Goal: Task Accomplishment & Management: Manage account settings

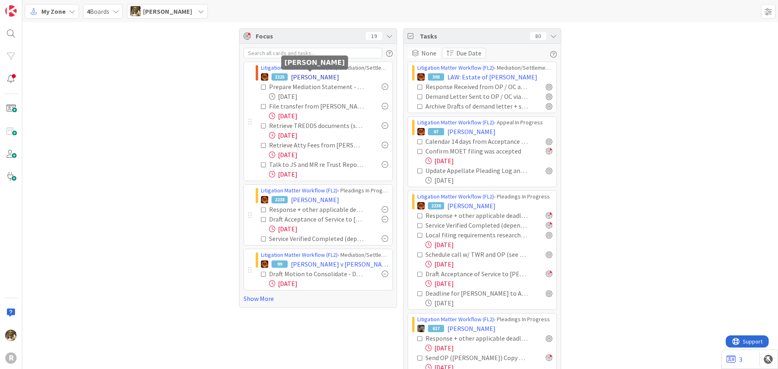
click at [308, 77] on span "FREEMAN, Cindy" at bounding box center [315, 77] width 48 height 10
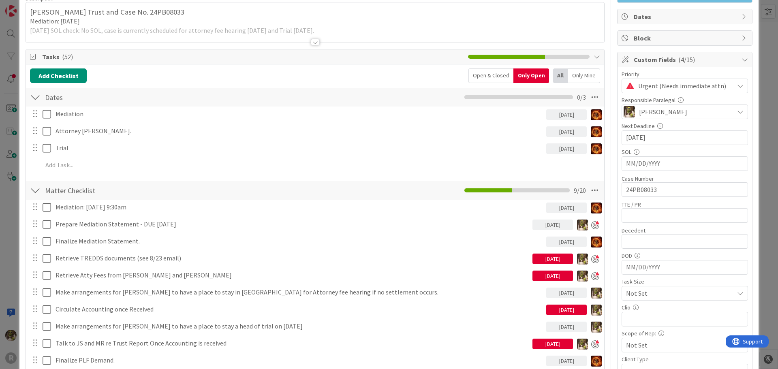
scroll to position [81, 0]
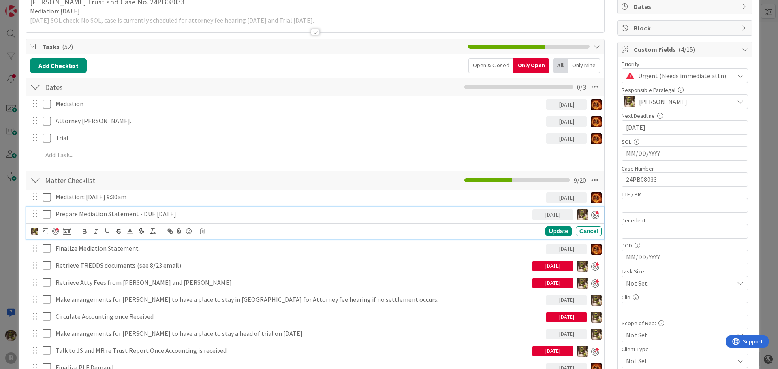
click at [187, 215] on p "Prepare Mediation Statement - DUE FRIDAY" at bounding box center [292, 213] width 474 height 9
click at [56, 214] on p "Prepare Mediation Statement - DUE FRIDAY" at bounding box center [292, 213] width 474 height 9
click at [134, 215] on p "Prepare Mediation Statement - DUE FRIDAY" at bounding box center [292, 213] width 474 height 9
click at [57, 229] on div at bounding box center [55, 231] width 6 height 6
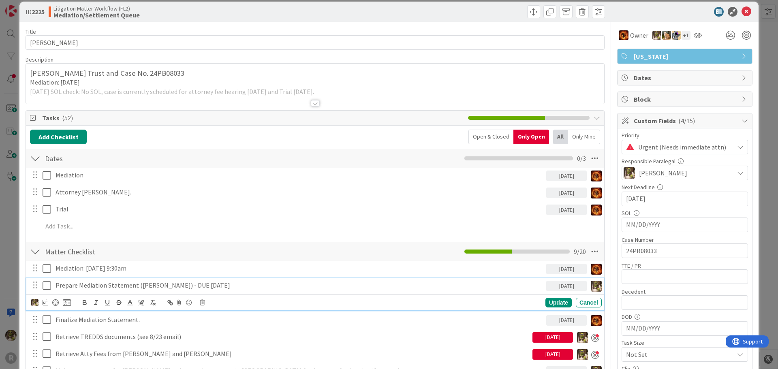
scroll to position [0, 0]
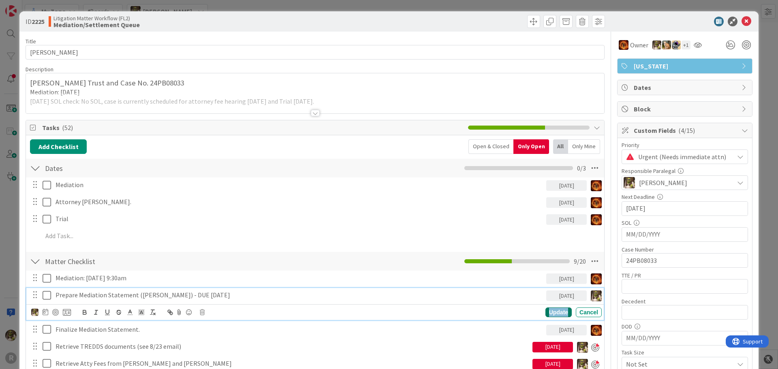
click at [548, 314] on div "Update" at bounding box center [558, 312] width 26 height 10
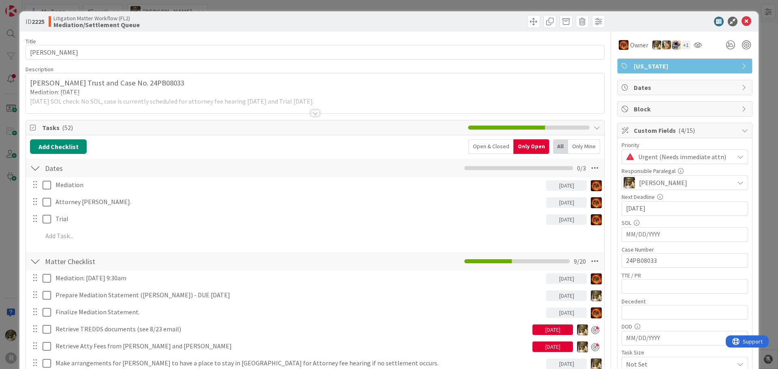
click at [741, 26] on div "ID 2225 Litigation Matter Workflow (FL2) Mediation/Settlement Queue" at bounding box center [388, 21] width 739 height 20
click at [741, 24] on icon at bounding box center [746, 22] width 10 height 10
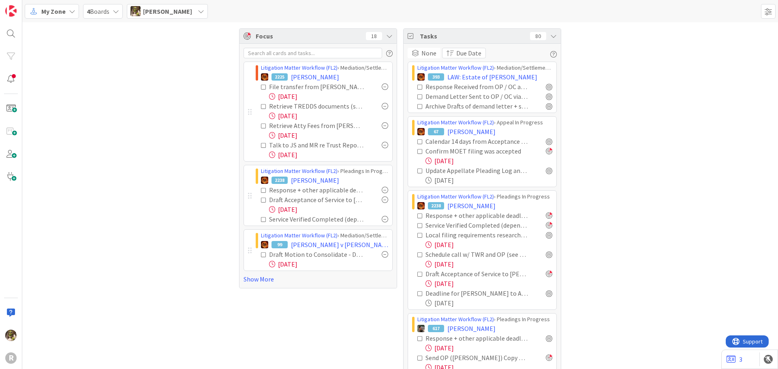
scroll to position [41, 0]
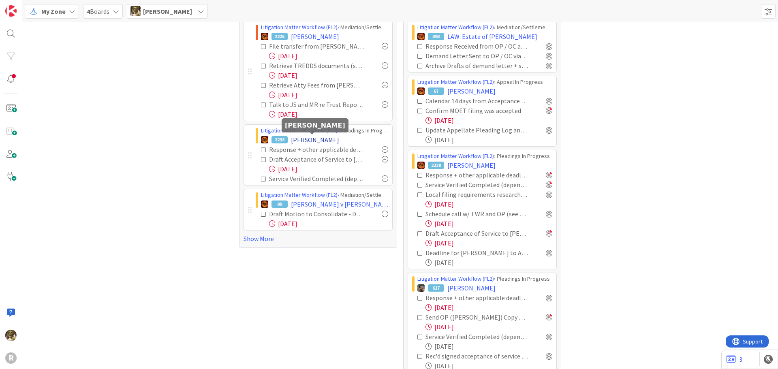
click at [310, 141] on span "BREAZEALE, Jerry" at bounding box center [315, 140] width 48 height 10
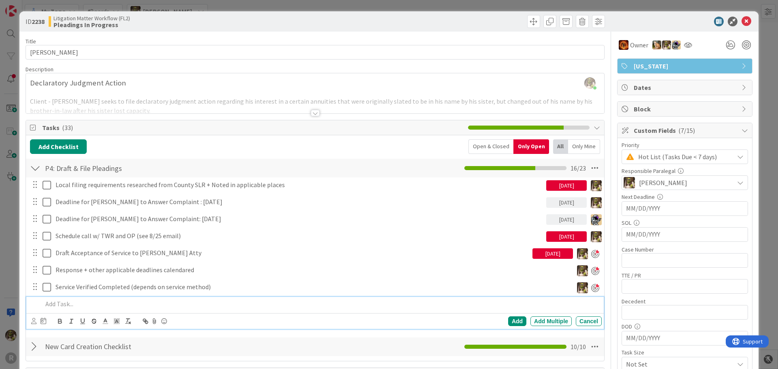
click at [82, 303] on p at bounding box center [321, 303] width 556 height 9
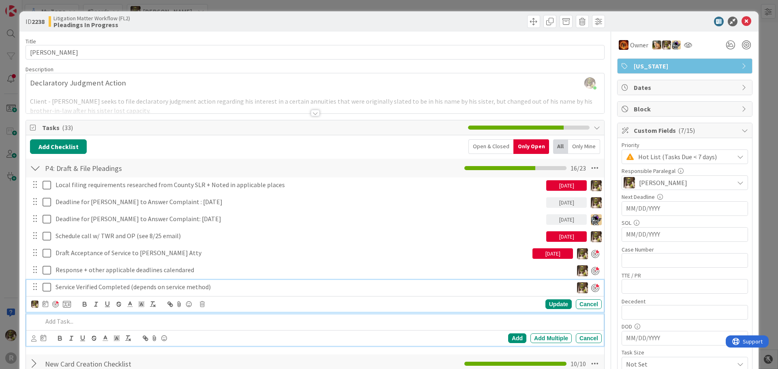
click at [136, 288] on p "Service Verified Completed (depends on service method)" at bounding box center [312, 286] width 514 height 9
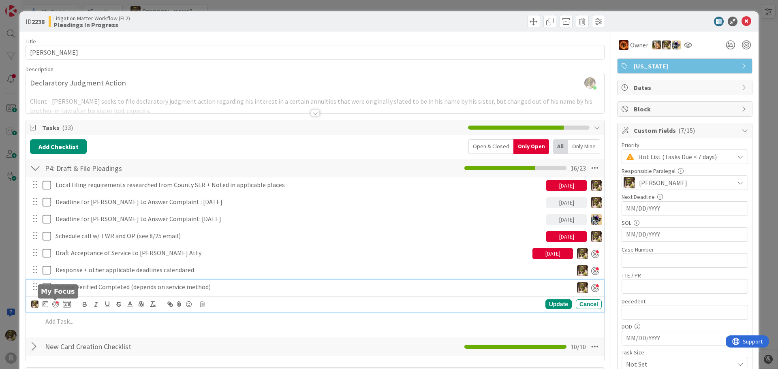
click at [57, 304] on div at bounding box center [55, 304] width 6 height 6
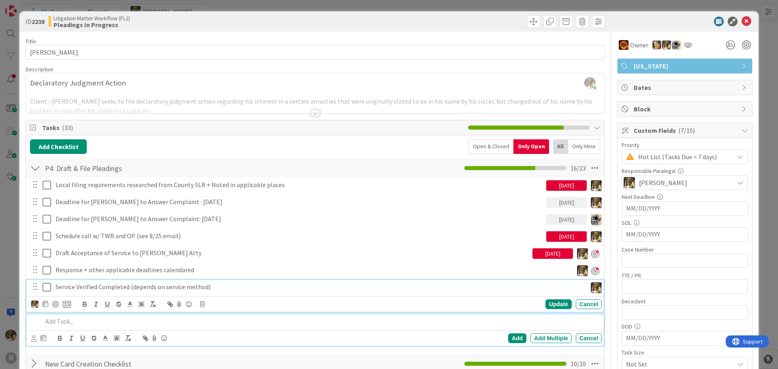
click at [73, 322] on p at bounding box center [321, 321] width 556 height 9
click at [145, 251] on p "Draft Acceptance of Service to Debra Vogt Atty" at bounding box center [292, 252] width 474 height 9
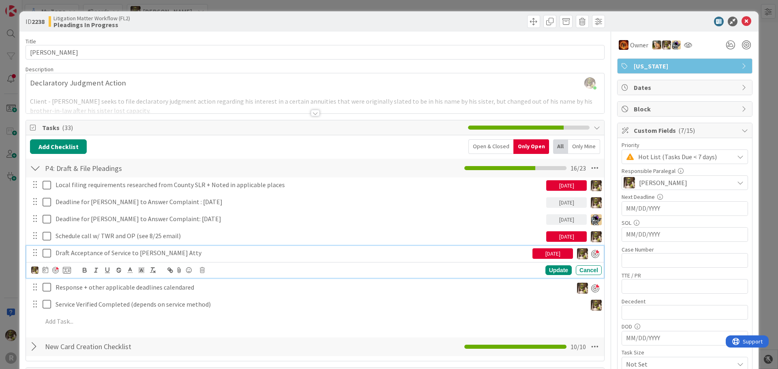
click at [70, 252] on p "Draft Acceptance of Service to Debra Vogt Atty" at bounding box center [292, 252] width 474 height 9
click at [545, 269] on div "Update" at bounding box center [558, 270] width 26 height 10
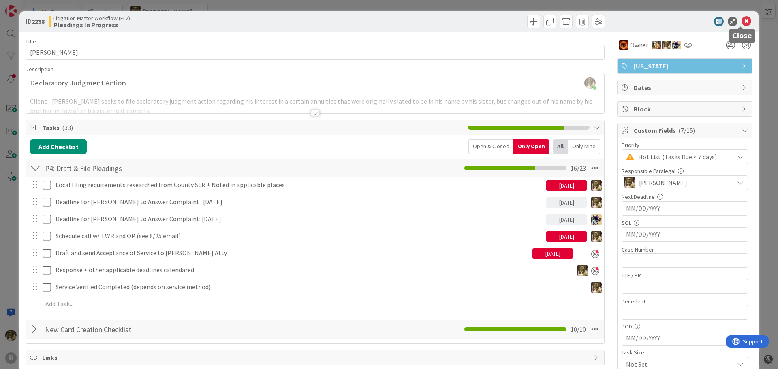
click at [742, 22] on icon at bounding box center [746, 22] width 10 height 10
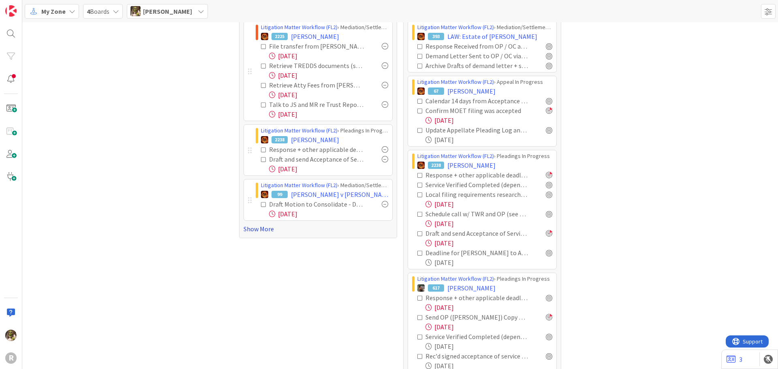
click at [256, 230] on link "Show More" at bounding box center [317, 229] width 149 height 10
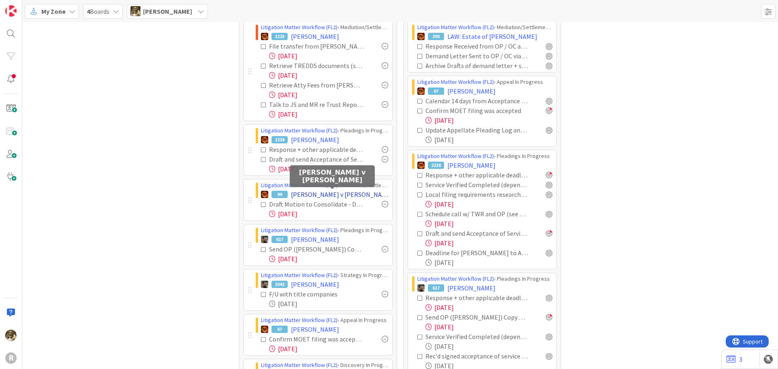
click at [334, 192] on span "David S. Rous v Jodi L. Blackburn" at bounding box center [339, 195] width 97 height 10
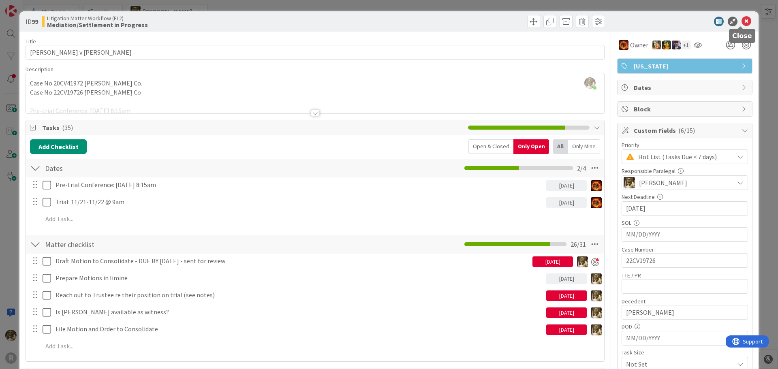
click at [742, 21] on icon at bounding box center [746, 22] width 10 height 10
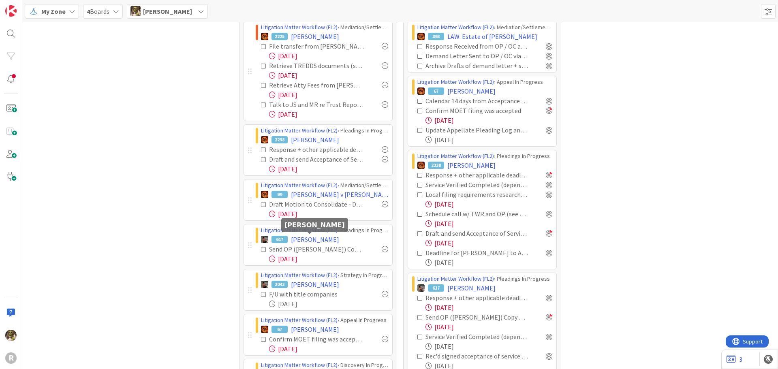
click at [302, 237] on span "MORADI, Shaian" at bounding box center [315, 240] width 48 height 10
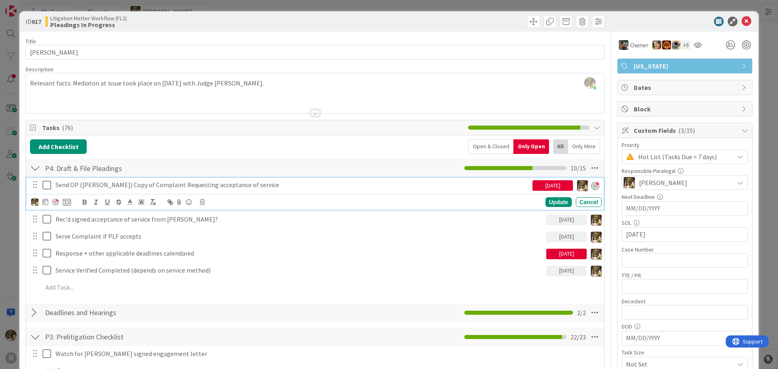
click at [73, 186] on p "Send OP (Xin Xu) Copy of Complaint Requesting acceptance of service" at bounding box center [292, 184] width 474 height 9
click at [55, 185] on div "Send OP (Xin Xu) Copy of Complaint Requesting acceptance of service" at bounding box center [292, 185] width 480 height 14
drag, startPoint x: 337, startPoint y: 185, endPoint x: 194, endPoint y: 189, distance: 143.1
click at [194, 189] on p "Draft and Send acceptance of service to OP (Xin Xu) Copy of Complaint Requestin…" at bounding box center [292, 184] width 474 height 9
click at [550, 198] on div "Update" at bounding box center [558, 202] width 26 height 10
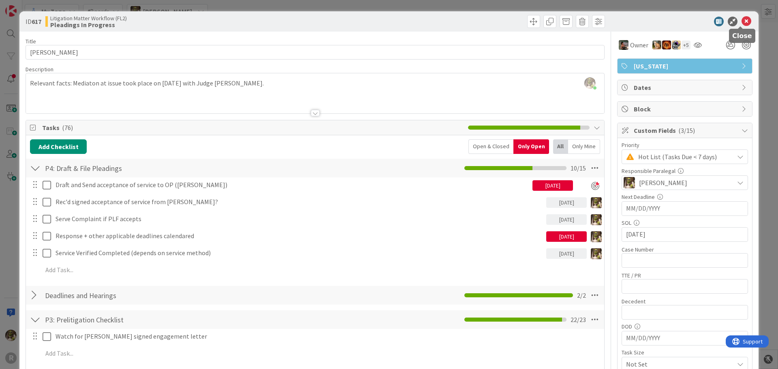
click at [741, 20] on icon at bounding box center [746, 22] width 10 height 10
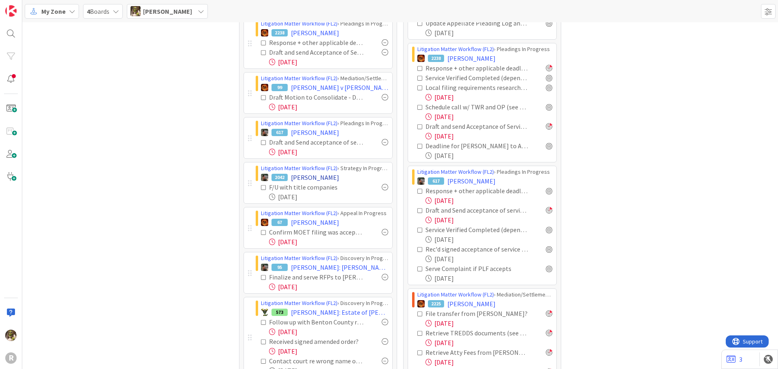
scroll to position [162, 0]
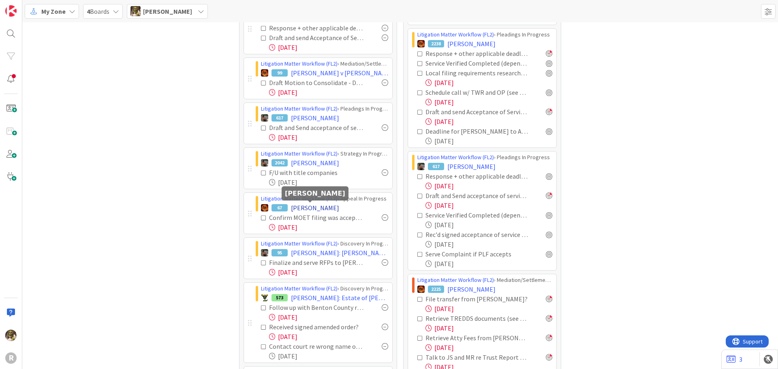
click at [308, 205] on span "ASBRIDGE, Chris" at bounding box center [315, 208] width 48 height 10
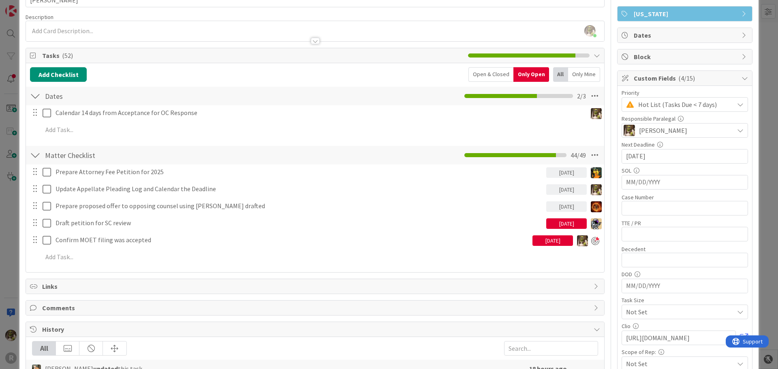
scroll to position [41, 0]
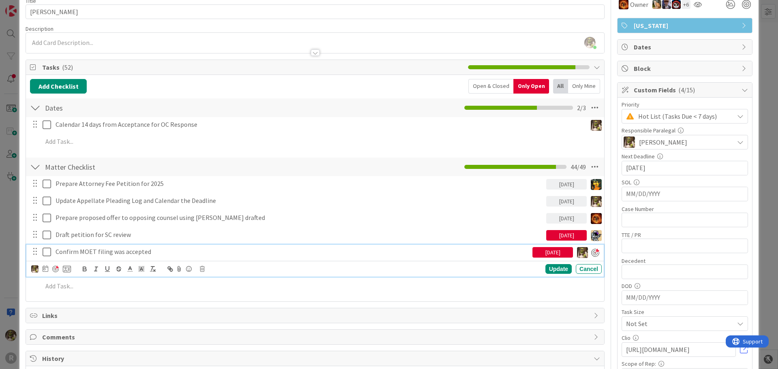
click at [107, 253] on p "Confirm MOET filing was accepted" at bounding box center [292, 251] width 474 height 9
click at [44, 270] on icon at bounding box center [46, 268] width 6 height 6
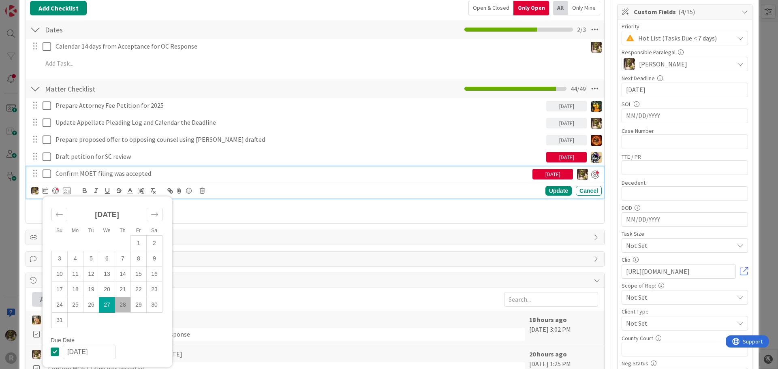
scroll to position [122, 0]
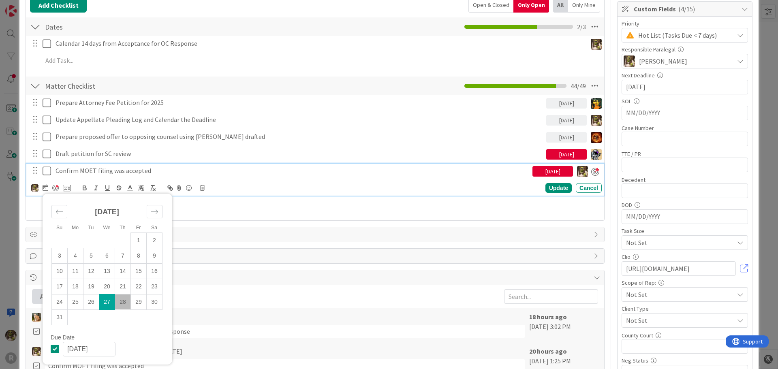
click at [123, 304] on td "28" at bounding box center [123, 301] width 16 height 15
type input "08/28/2025"
click at [557, 188] on div "Update" at bounding box center [558, 188] width 26 height 10
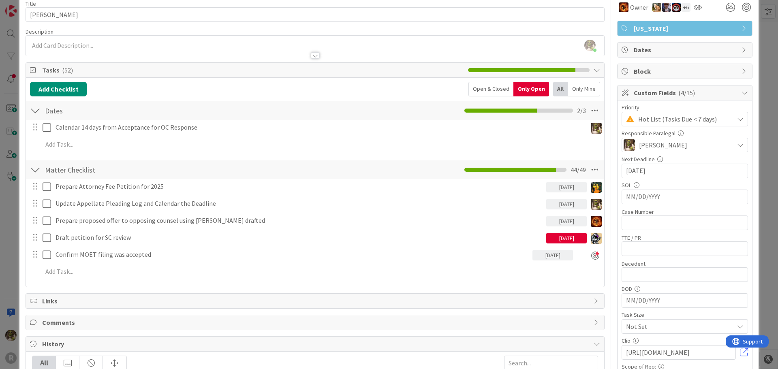
scroll to position [0, 0]
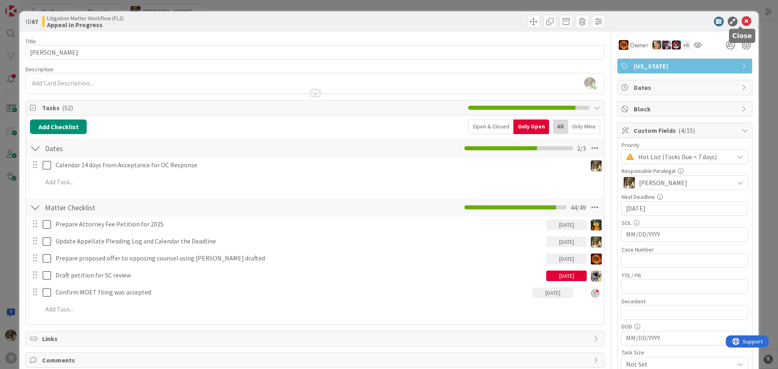
click at [743, 23] on icon at bounding box center [746, 22] width 10 height 10
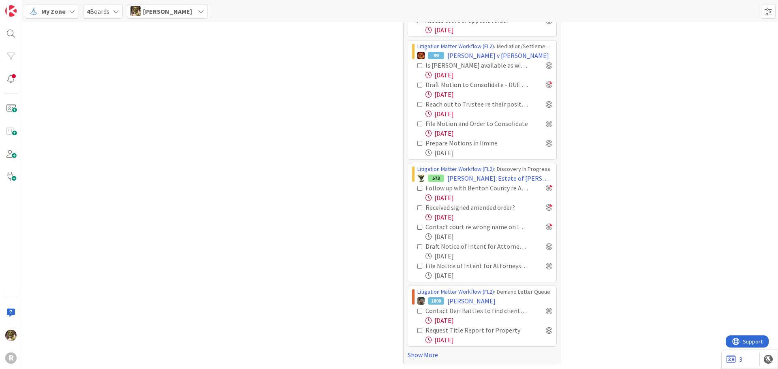
scroll to position [707, 0]
click at [428, 352] on link "Show More" at bounding box center [482, 354] width 149 height 10
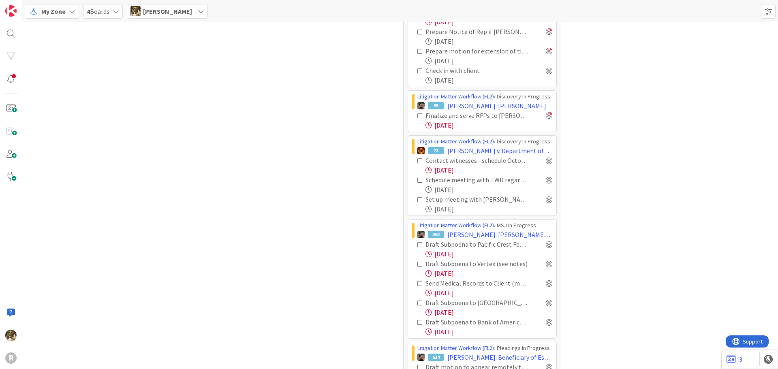
scroll to position [1233, 0]
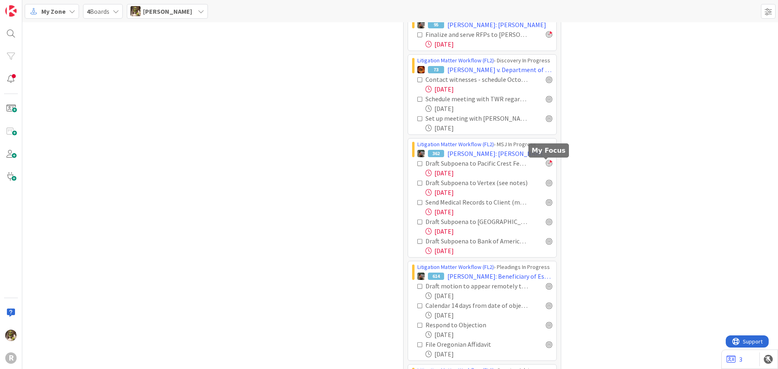
click at [548, 166] on div at bounding box center [549, 163] width 6 height 6
click at [549, 185] on div at bounding box center [549, 182] width 6 height 6
drag, startPoint x: 546, startPoint y: 204, endPoint x: 545, endPoint y: 209, distance: 5.0
click at [546, 204] on div at bounding box center [549, 202] width 6 height 6
click at [545, 226] on div "Draft Subpoena to State Farm (See Notes)" at bounding box center [484, 222] width 135 height 10
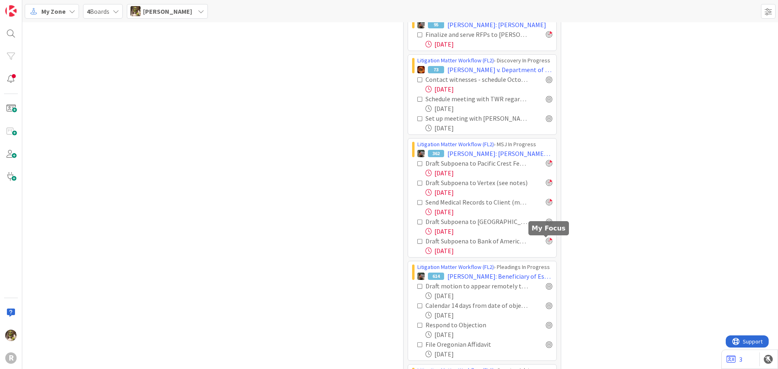
click at [546, 241] on div at bounding box center [549, 241] width 6 height 6
click at [548, 223] on div at bounding box center [549, 221] width 6 height 6
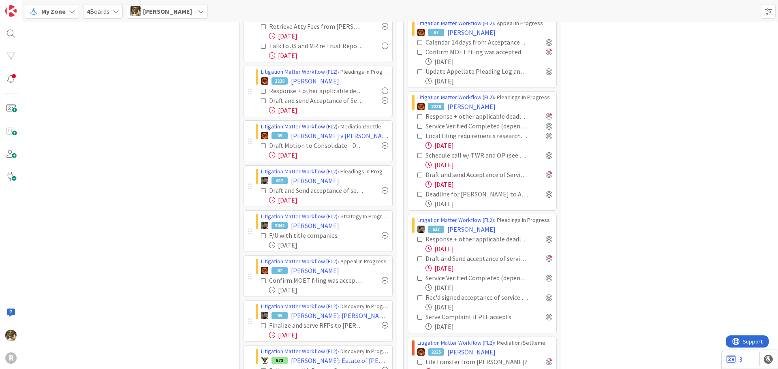
scroll to position [0, 0]
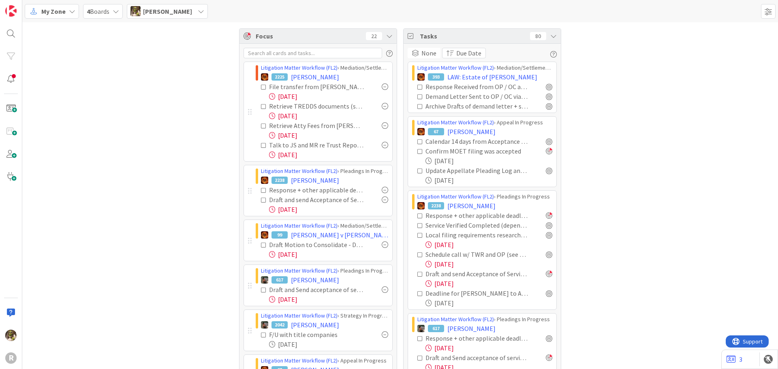
click at [382, 145] on div at bounding box center [385, 145] width 6 height 6
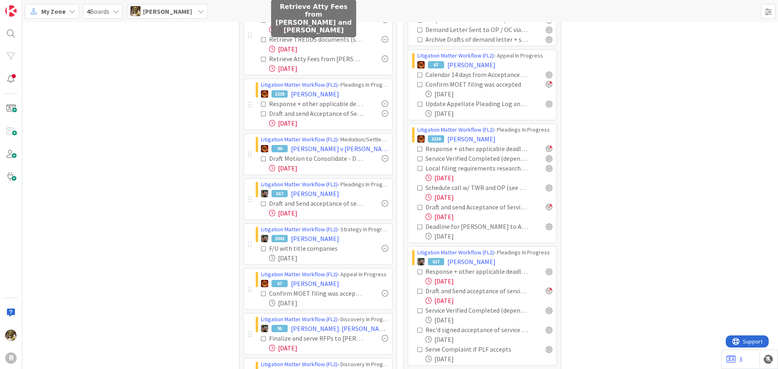
scroll to position [81, 0]
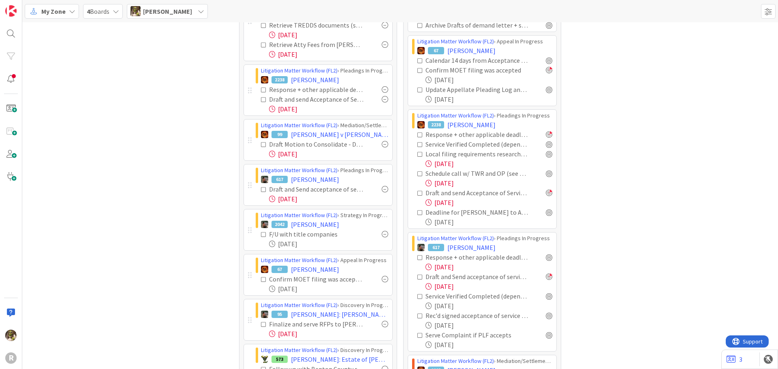
click at [382, 88] on div at bounding box center [385, 89] width 6 height 6
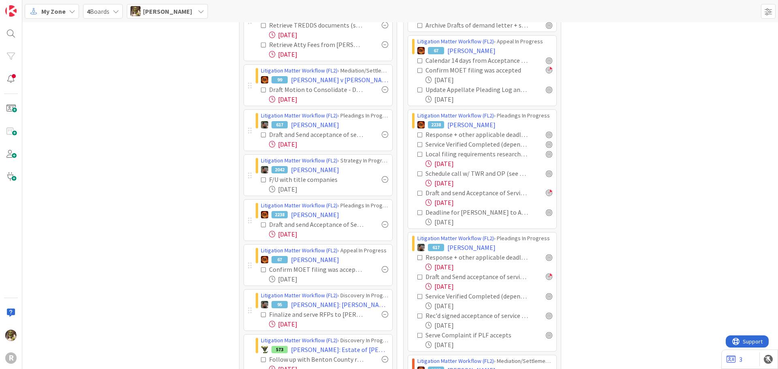
scroll to position [162, 0]
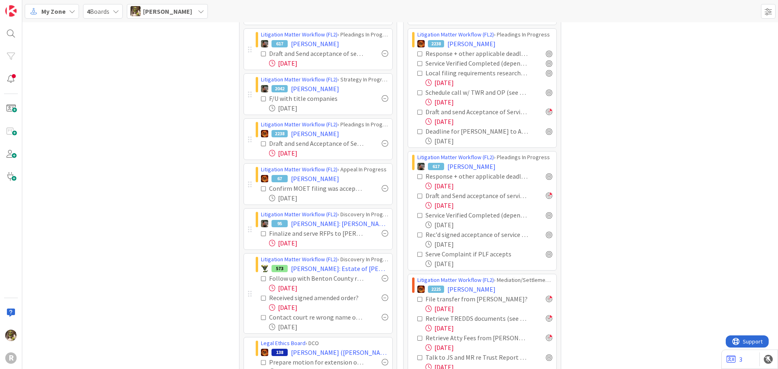
click at [382, 99] on div at bounding box center [385, 98] width 6 height 6
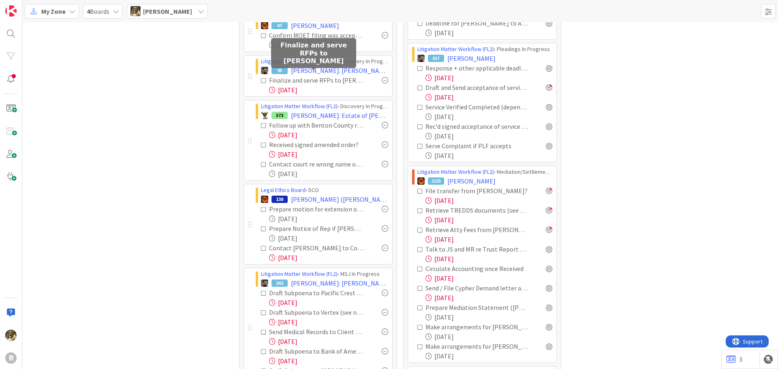
scroll to position [284, 0]
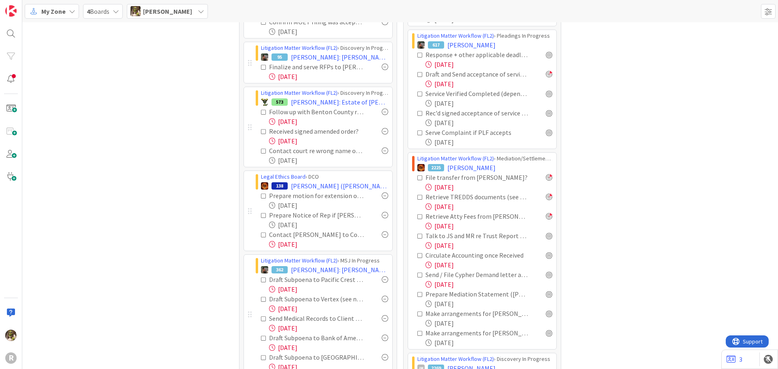
click at [383, 128] on div at bounding box center [385, 131] width 6 height 6
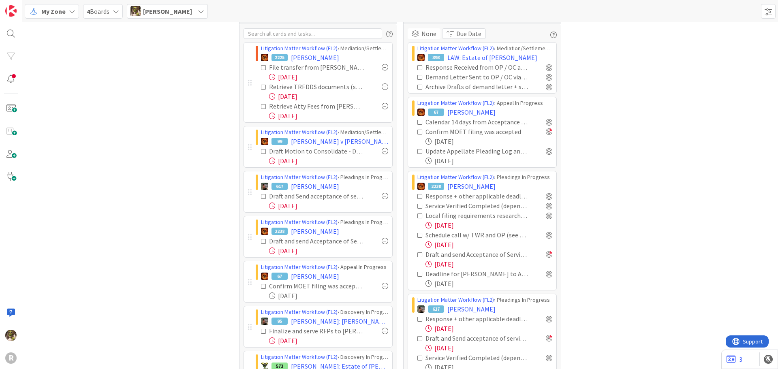
scroll to position [0, 0]
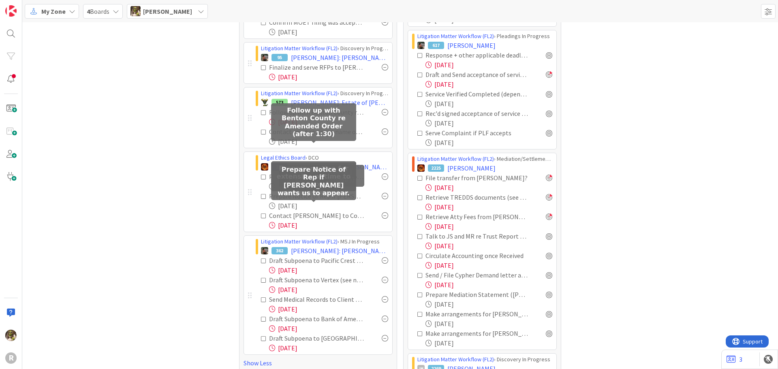
scroll to position [284, 0]
